Goal: Task Accomplishment & Management: Use online tool/utility

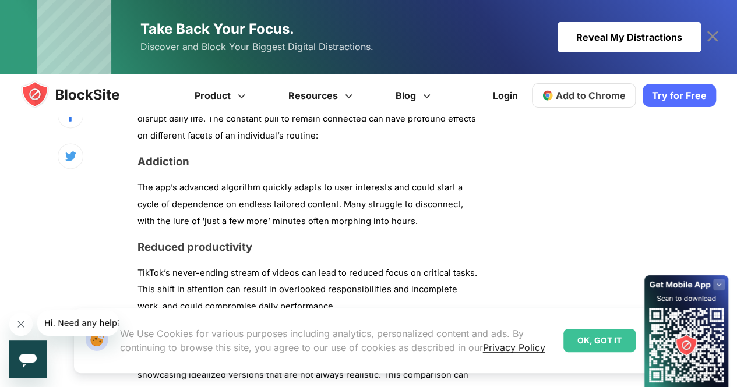
scroll to position [849, 0]
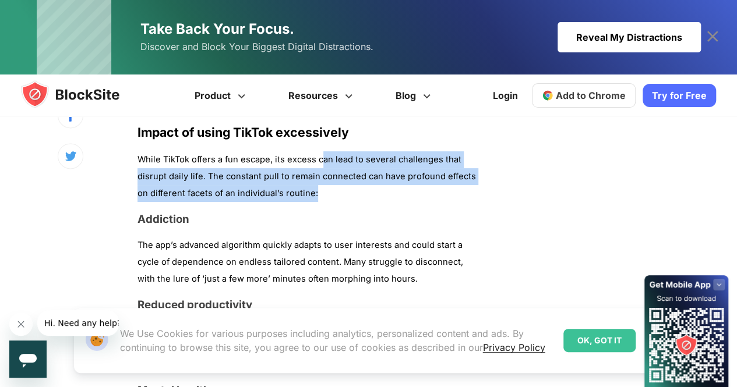
drag, startPoint x: 323, startPoint y: 157, endPoint x: 326, endPoint y: 195, distance: 38.6
click at [326, 195] on p "While TikTok offers a fun escape, its excess can lead to several challenges tha…" at bounding box center [309, 176] width 344 height 50
drag, startPoint x: 326, startPoint y: 195, endPoint x: 328, endPoint y: 158, distance: 37.3
click at [328, 158] on p "While TikTok offers a fun escape, its excess can lead to several challenges tha…" at bounding box center [309, 176] width 344 height 50
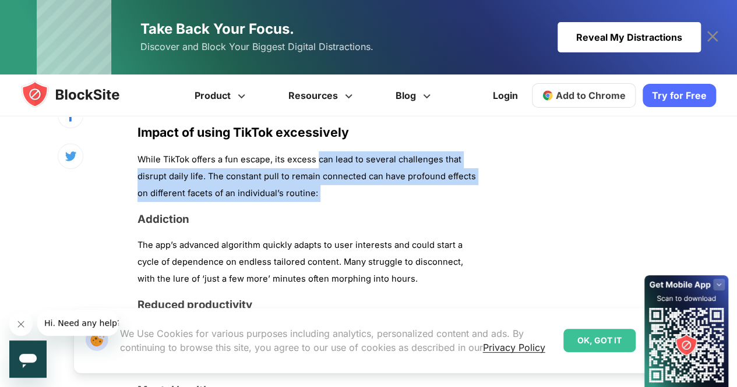
click at [328, 158] on p "While TikTok offers a fun escape, its excess can lead to several challenges tha…" at bounding box center [309, 176] width 344 height 50
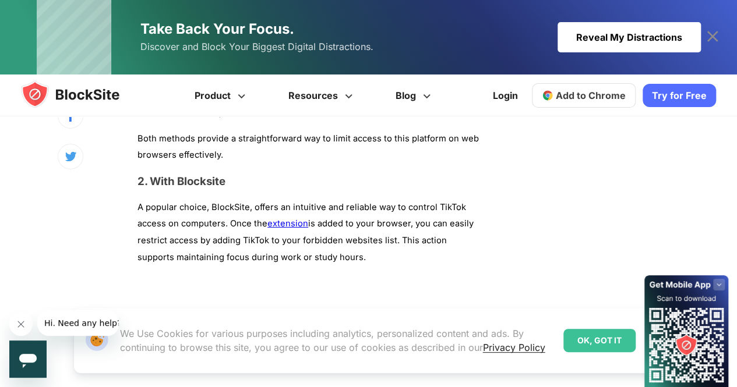
scroll to position [1986, 0]
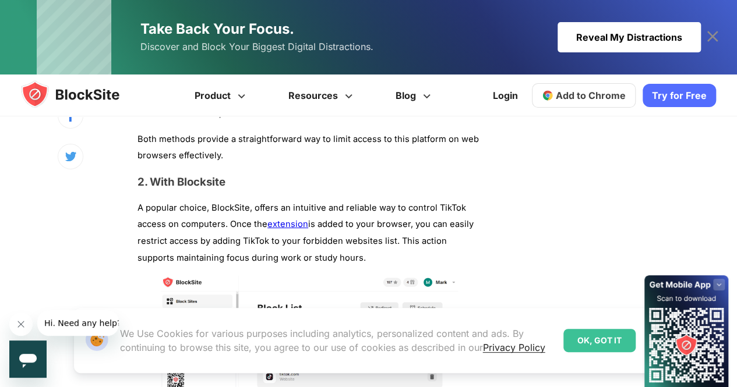
click at [246, 200] on p "A popular choice, BlockSite, offers an intuitive and reliable way to control Ti…" at bounding box center [309, 233] width 344 height 67
click at [288, 219] on link "extension" at bounding box center [287, 224] width 41 height 10
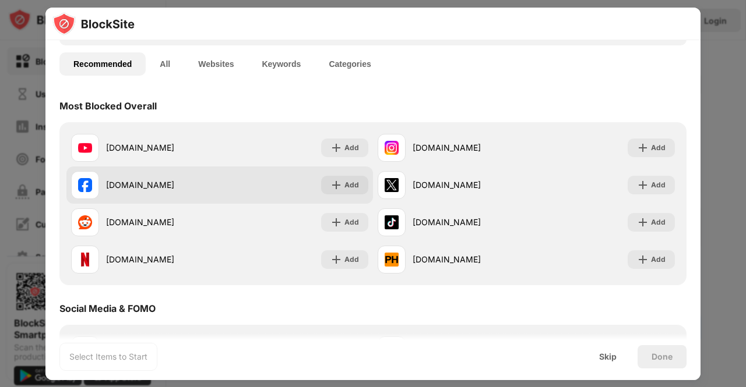
scroll to position [75, 0]
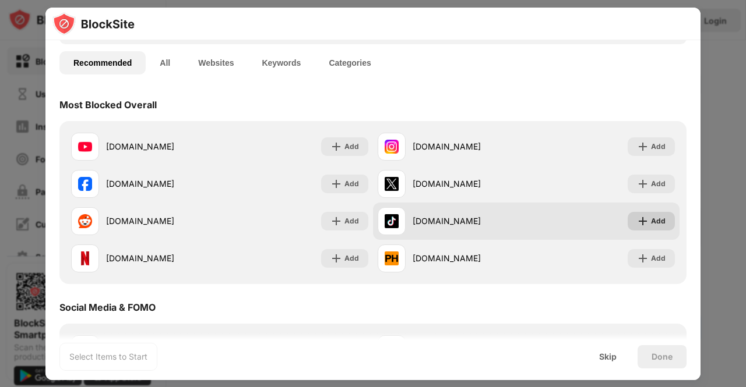
click at [640, 222] on div "Add" at bounding box center [650, 221] width 47 height 19
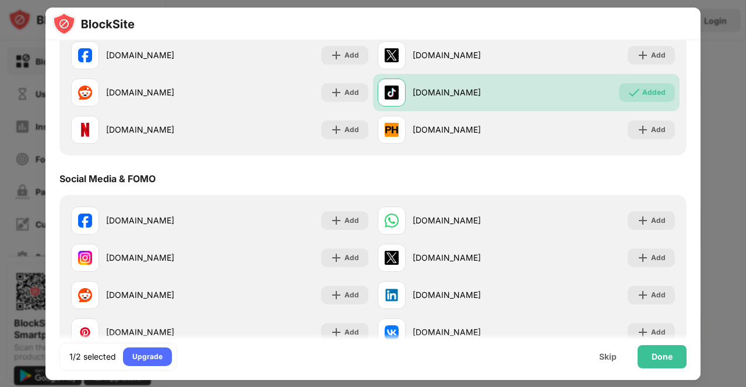
scroll to position [0, 0]
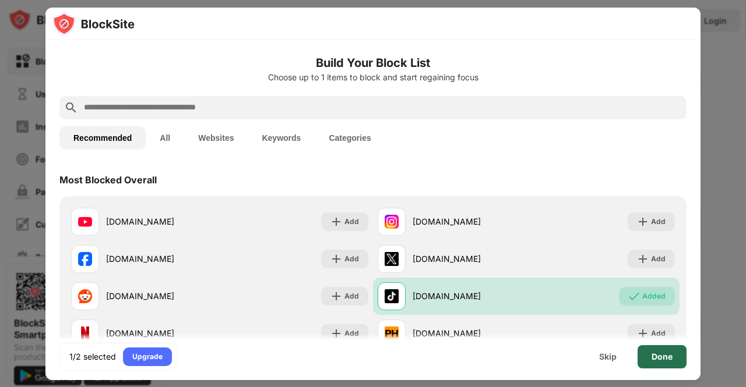
click at [658, 362] on div "Done" at bounding box center [661, 356] width 49 height 23
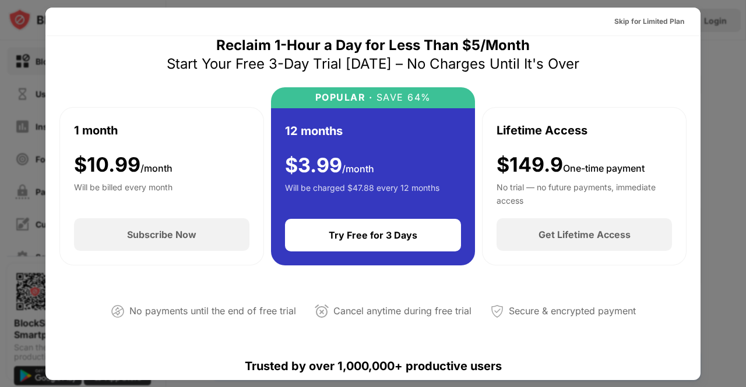
scroll to position [15, 0]
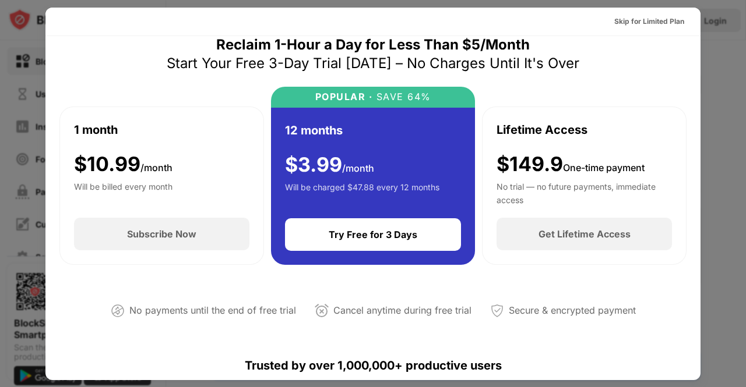
drag, startPoint x: 449, startPoint y: 50, endPoint x: 495, endPoint y: 65, distance: 49.0
click at [495, 65] on div "Reclaim 1-Hour a Day for Less Than $5/Month Start Your Free 3-Day Trial [DATE] …" at bounding box center [373, 54] width 412 height 37
click at [495, 65] on div "Start Your Free 3-Day Trial [DATE] – No Charges Until It's Over" at bounding box center [373, 63] width 412 height 19
drag, startPoint x: 495, startPoint y: 65, endPoint x: 534, endPoint y: 68, distance: 38.5
click at [534, 68] on div "Start Your Free 3-Day Trial [DATE] – No Charges Until It's Over" at bounding box center [373, 63] width 412 height 19
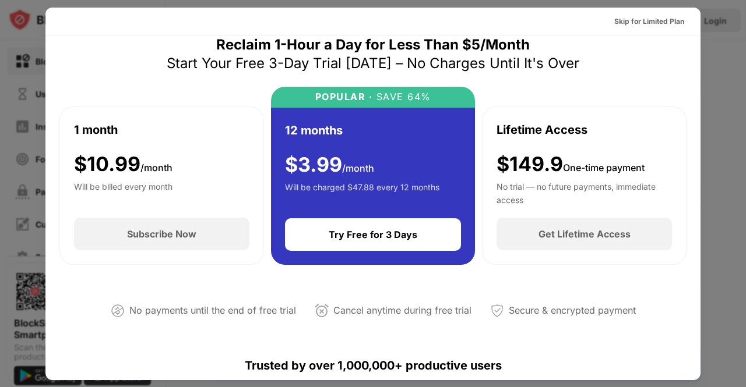
click at [534, 68] on div "Start Your Free 3-Day Trial [DATE] – No Charges Until It's Over" at bounding box center [373, 63] width 412 height 19
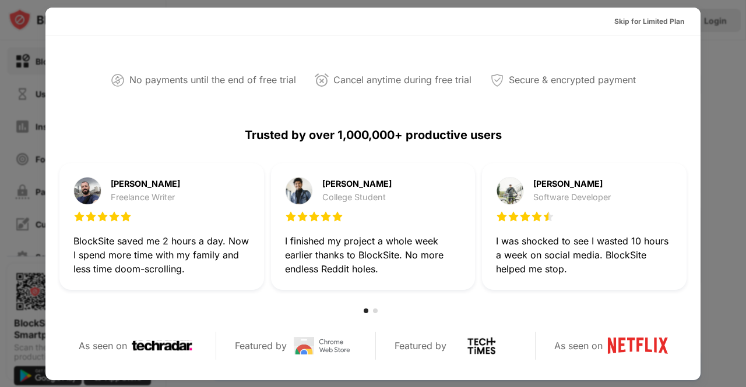
scroll to position [0, 0]
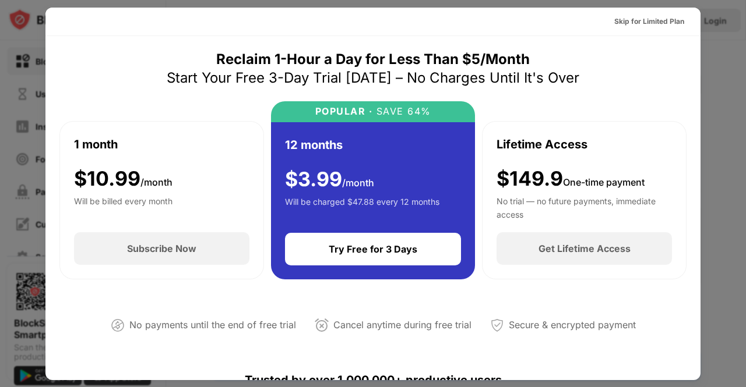
click at [745, 161] on div at bounding box center [373, 193] width 746 height 387
click at [724, 138] on div at bounding box center [373, 193] width 746 height 387
click at [647, 22] on div "Skip for Limited Plan" at bounding box center [649, 22] width 70 height 12
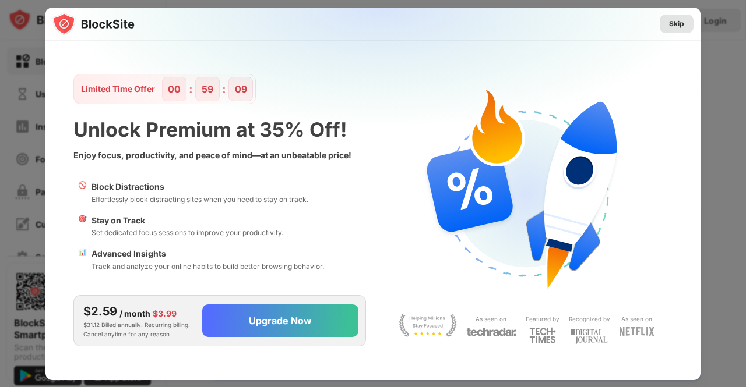
click at [675, 29] on div "Skip" at bounding box center [676, 24] width 15 height 12
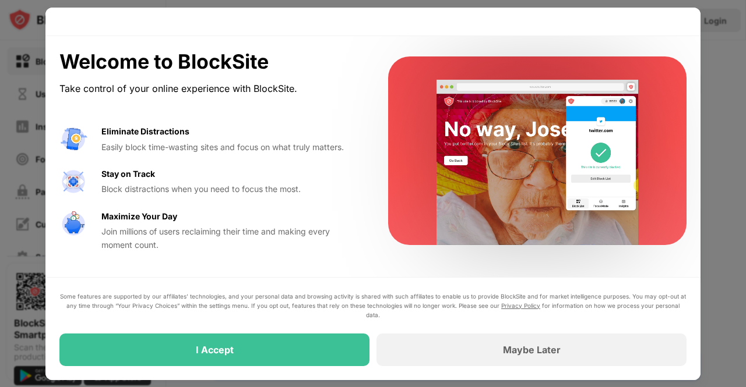
drag, startPoint x: 99, startPoint y: 305, endPoint x: 254, endPoint y: 302, distance: 155.0
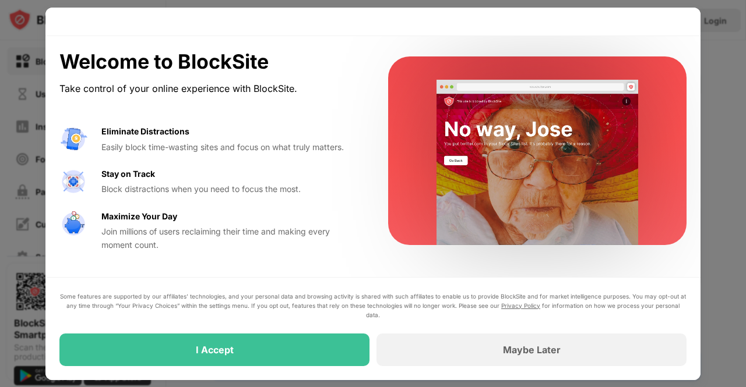
click at [254, 302] on div "Some features are supported by our affiliates’ technologies, and your personal …" at bounding box center [372, 306] width 627 height 28
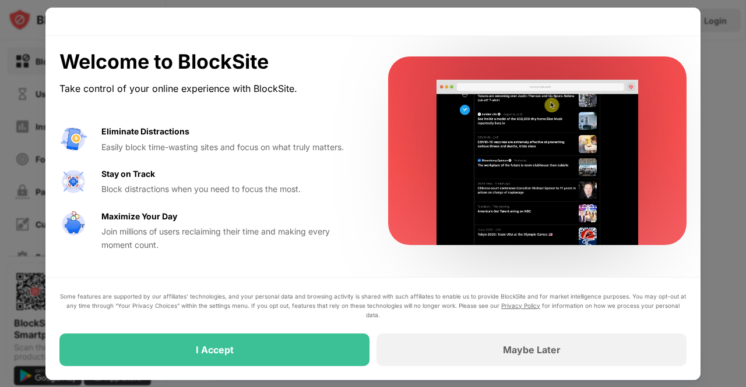
drag, startPoint x: 87, startPoint y: 312, endPoint x: 491, endPoint y: 304, distance: 403.2
click at [491, 304] on div "Some features are supported by our affiliates’ technologies, and your personal …" at bounding box center [372, 306] width 627 height 28
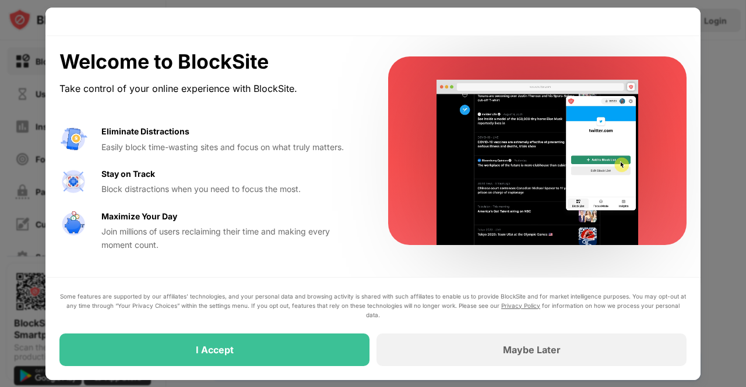
drag, startPoint x: 491, startPoint y: 304, endPoint x: 342, endPoint y: 312, distance: 148.8
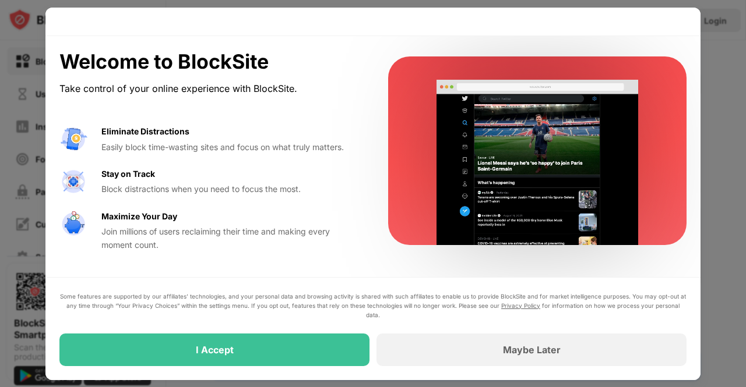
click at [342, 312] on div "Some features are supported by our affiliates’ technologies, and your personal …" at bounding box center [372, 306] width 627 height 28
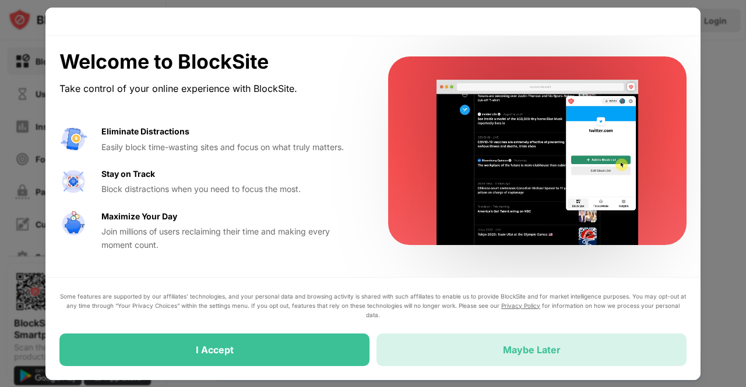
click at [509, 357] on div "Maybe Later" at bounding box center [531, 350] width 310 height 33
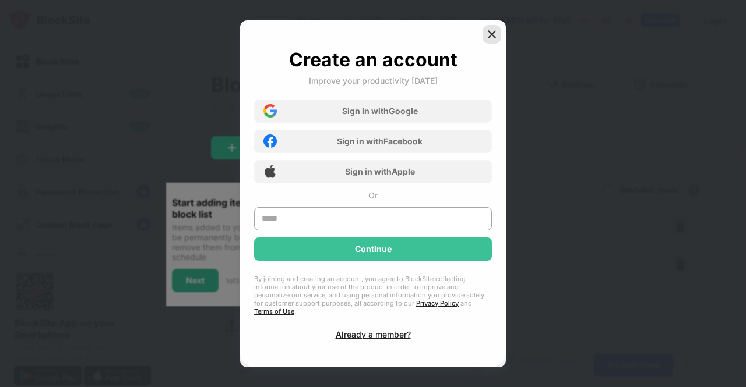
click at [495, 36] on img at bounding box center [492, 35] width 12 height 12
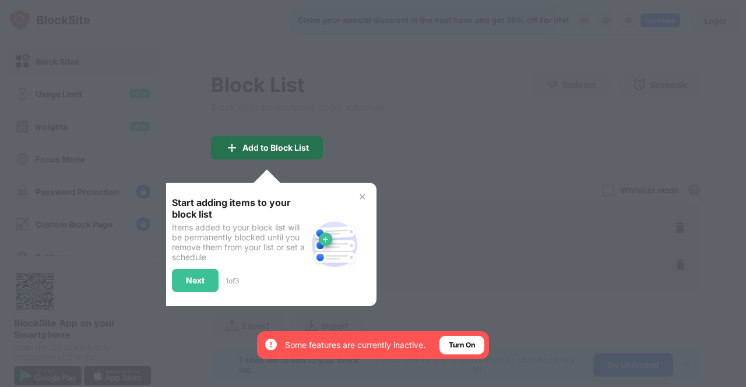
click at [271, 147] on div "Add to Block List" at bounding box center [275, 147] width 66 height 9
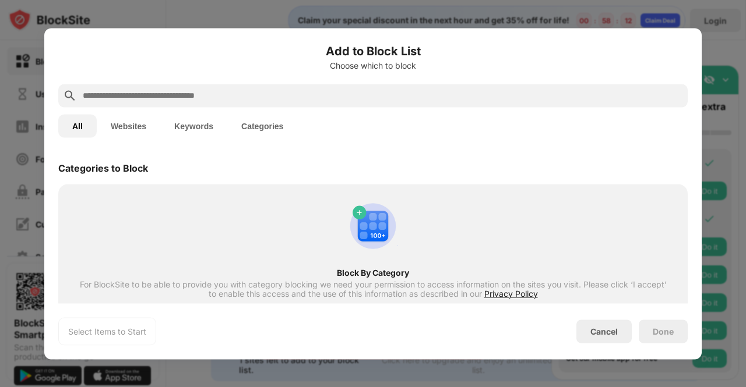
click at [124, 129] on button "Websites" at bounding box center [128, 125] width 63 height 23
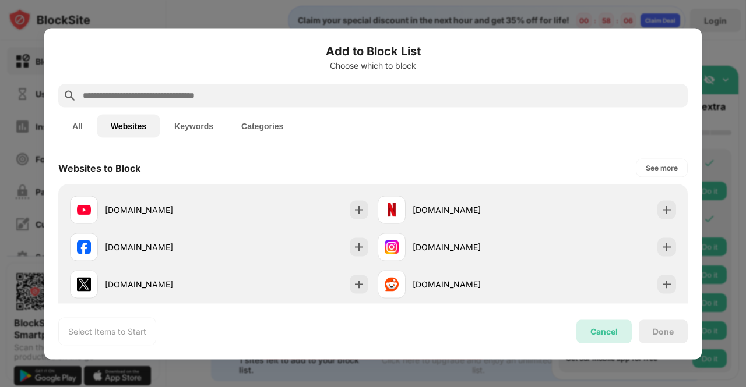
click at [603, 326] on div "Cancel" at bounding box center [603, 331] width 55 height 23
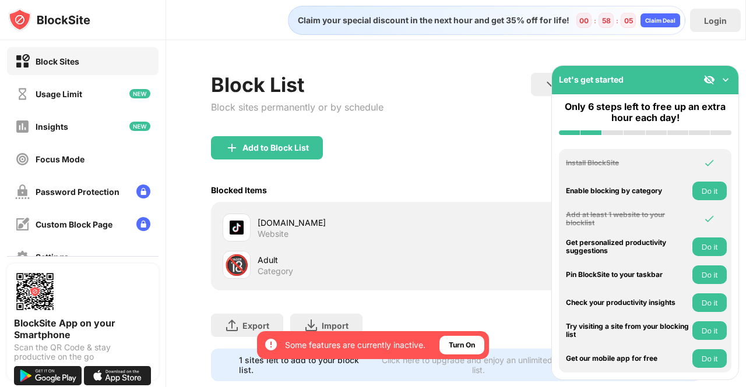
scroll to position [35, 0]
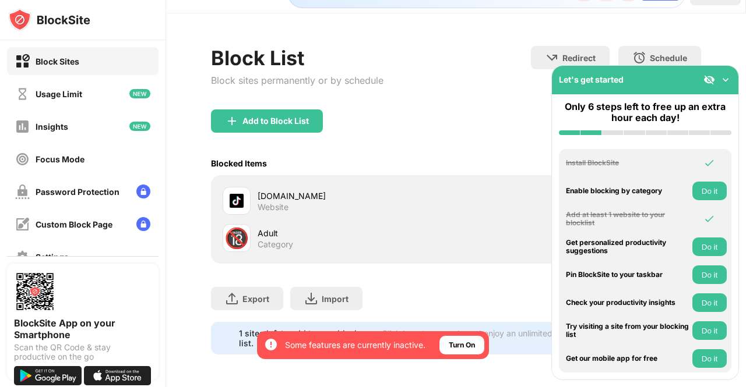
click at [515, 287] on div "Export Export Files (for websites items only) Import Import Files (for websites…" at bounding box center [456, 293] width 490 height 58
click at [726, 75] on img at bounding box center [725, 80] width 12 height 12
